Goal: Communication & Community: Answer question/provide support

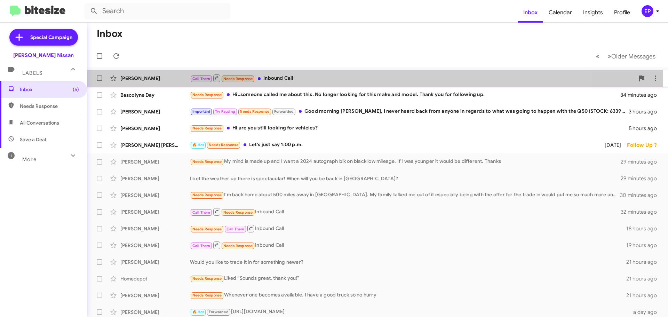
click at [318, 81] on div "Call Them Needs Response Inbound Call" at bounding box center [412, 78] width 445 height 9
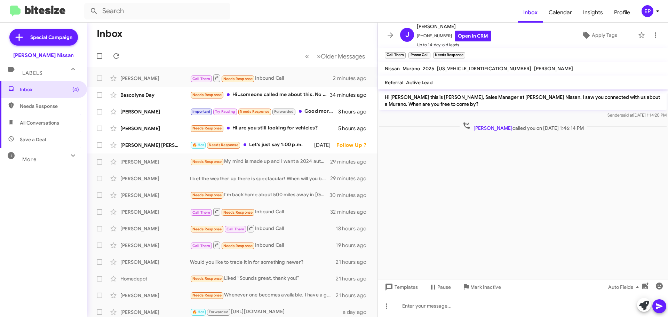
click at [490, 183] on cdk-virtual-scroll-viewport "Hi [PERSON_NAME] this is [PERSON_NAME], Sales Manager at [PERSON_NAME] Nissan. …" at bounding box center [523, 184] width 290 height 190
click at [496, 173] on cdk-virtual-scroll-viewport "Hi [PERSON_NAME] this is [PERSON_NAME], Sales Manager at [PERSON_NAME] Nissan. …" at bounding box center [523, 184] width 290 height 190
click at [58, 92] on span "Inbox (4)" at bounding box center [49, 89] width 59 height 7
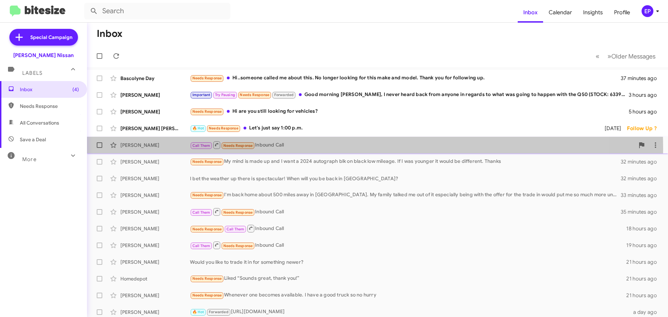
click at [282, 149] on div "Call Them Needs Response Inbound Call" at bounding box center [412, 145] width 445 height 9
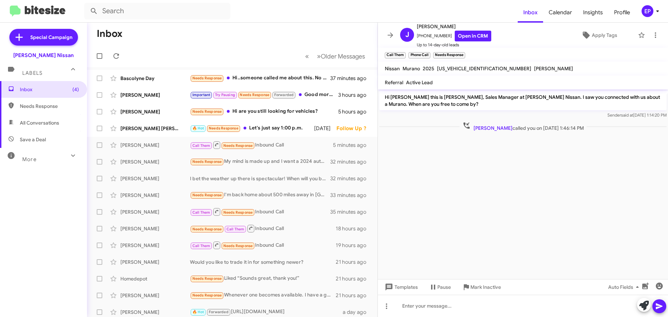
click at [559, 192] on cdk-virtual-scroll-viewport "Hi [PERSON_NAME] this is [PERSON_NAME], Sales Manager at [PERSON_NAME] Nissan. …" at bounding box center [523, 184] width 290 height 190
